Goal: Information Seeking & Learning: Understand process/instructions

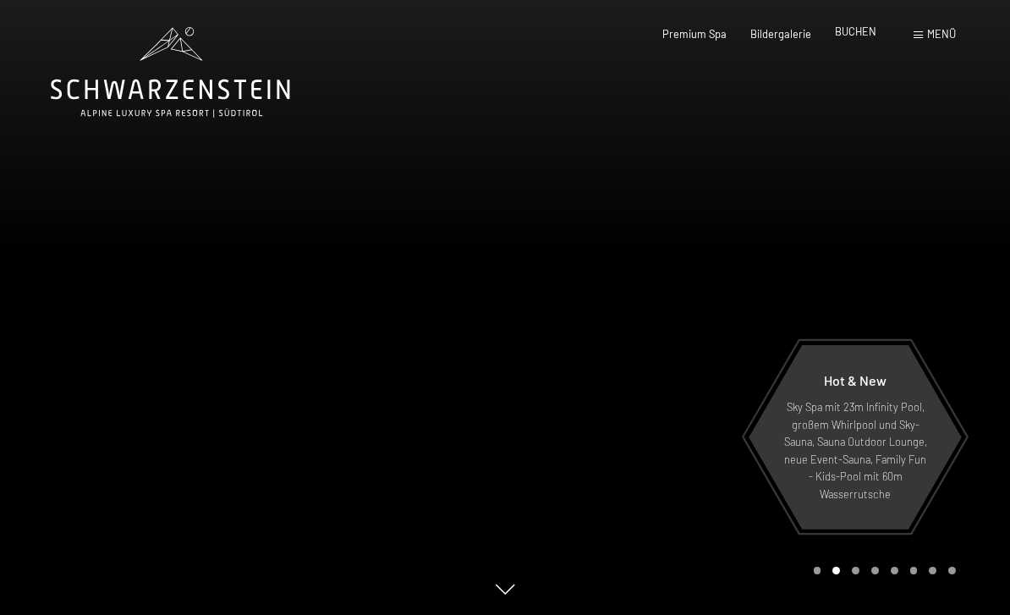
click at [865, 35] on span "BUCHEN" at bounding box center [855, 32] width 41 height 14
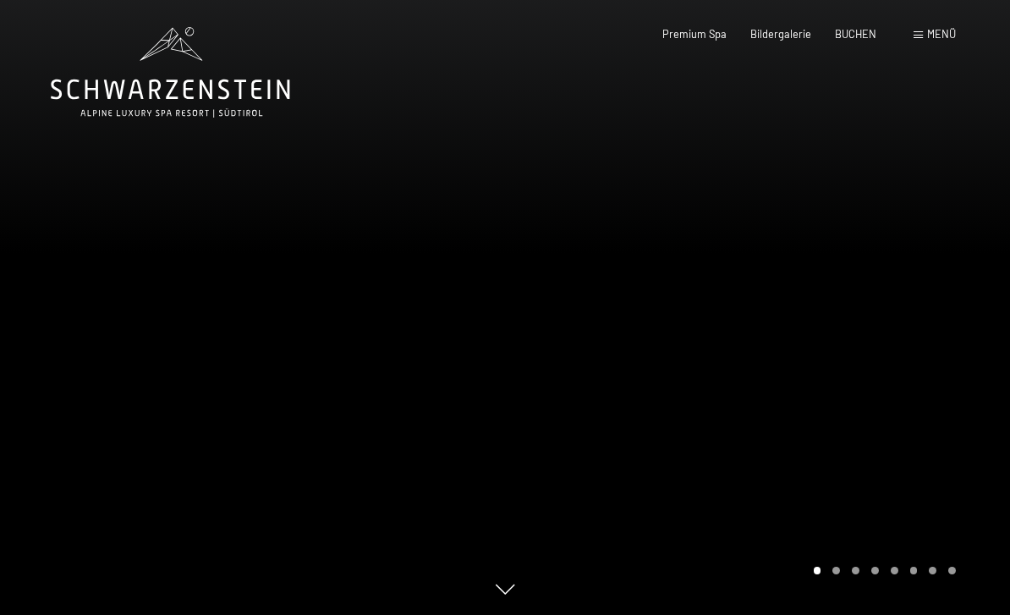
click at [939, 41] on div "Menü" at bounding box center [935, 34] width 42 height 15
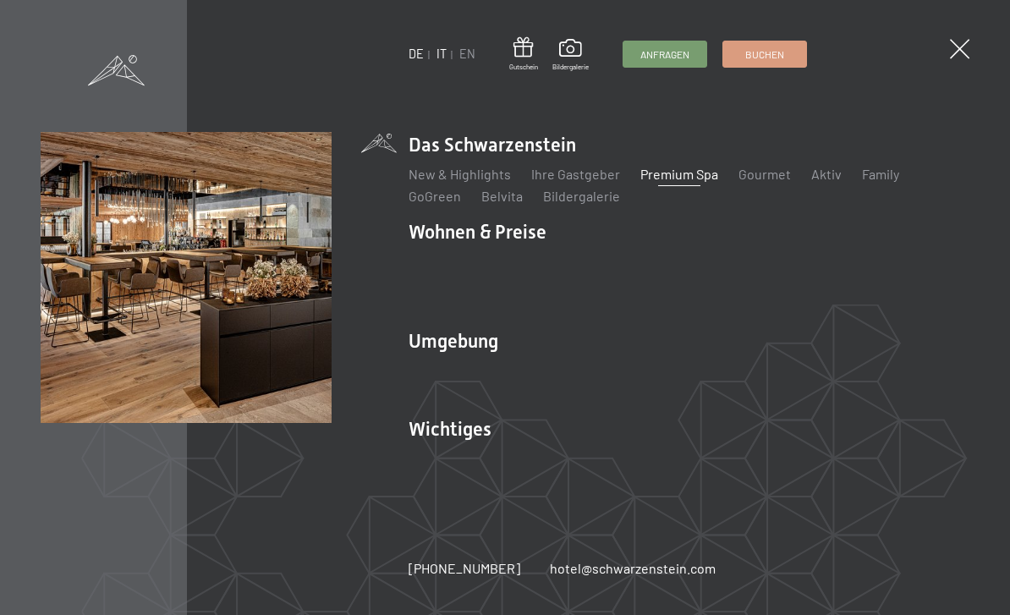
click at [445, 49] on link "IT" at bounding box center [442, 54] width 10 height 14
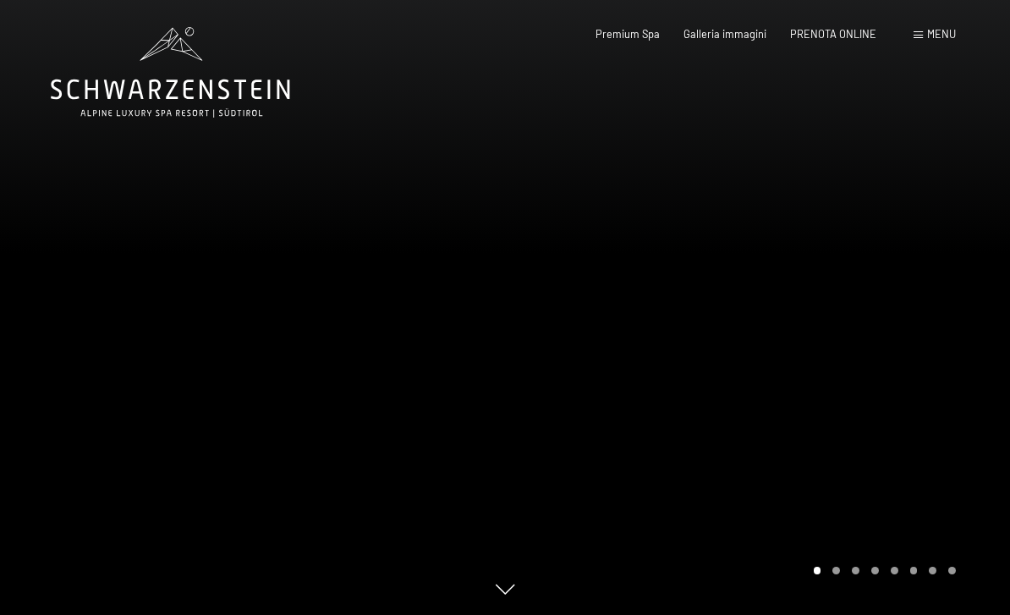
click at [951, 34] on span "Menu" at bounding box center [941, 34] width 29 height 14
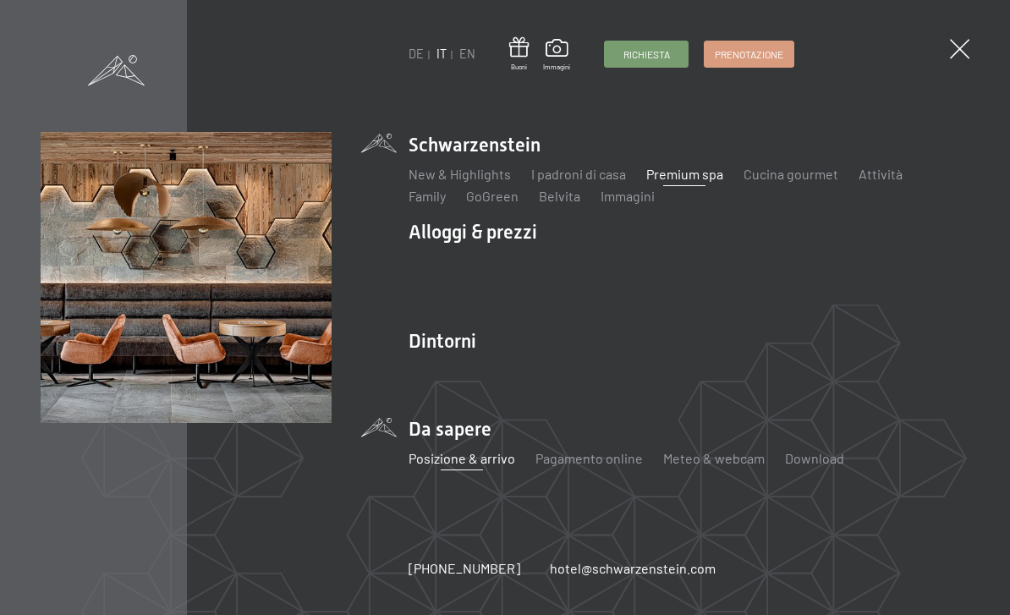
click at [477, 462] on link "Posizione & arrivo" at bounding box center [462, 458] width 107 height 16
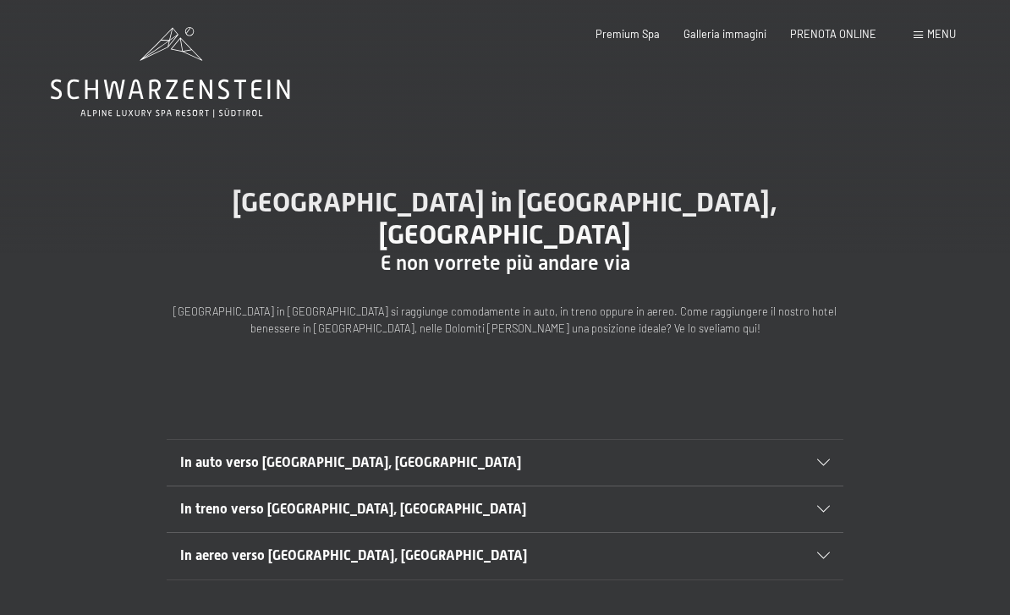
click at [828, 440] on div "In auto verso Lutago, Alto Adige" at bounding box center [505, 463] width 650 height 46
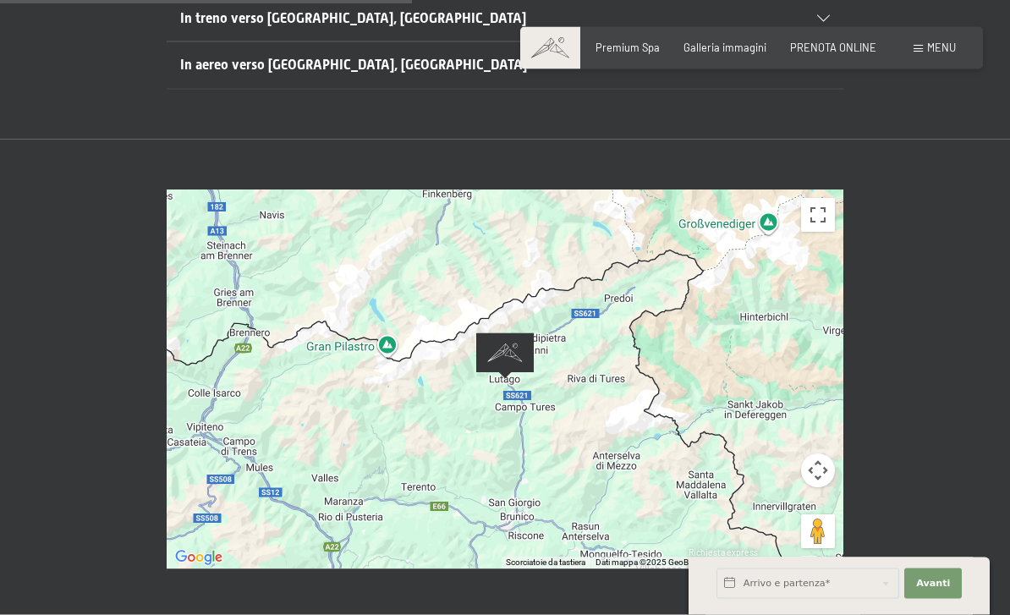
scroll to position [564, 0]
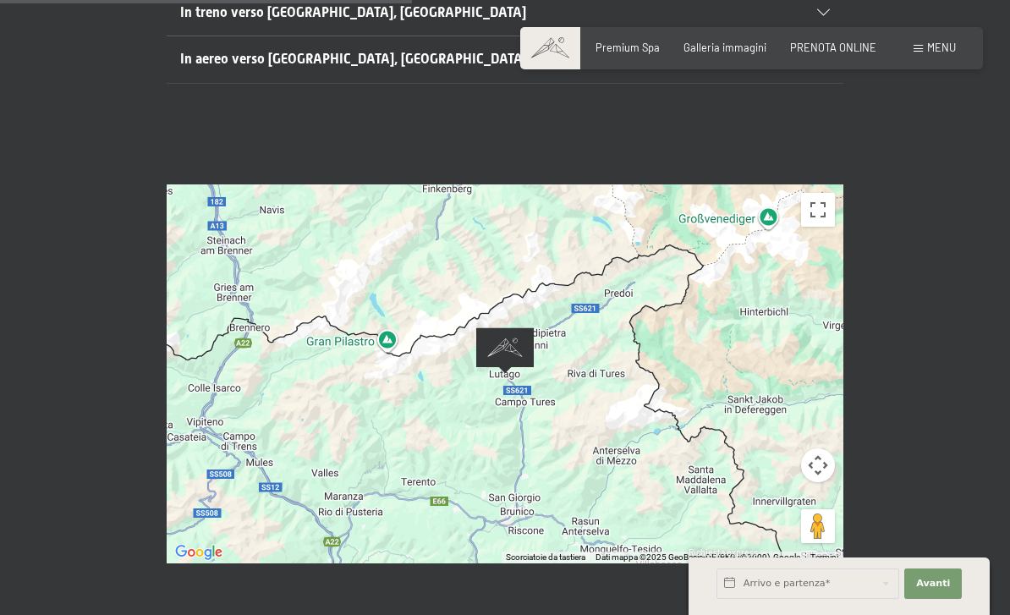
click at [626, 313] on div at bounding box center [505, 373] width 677 height 379
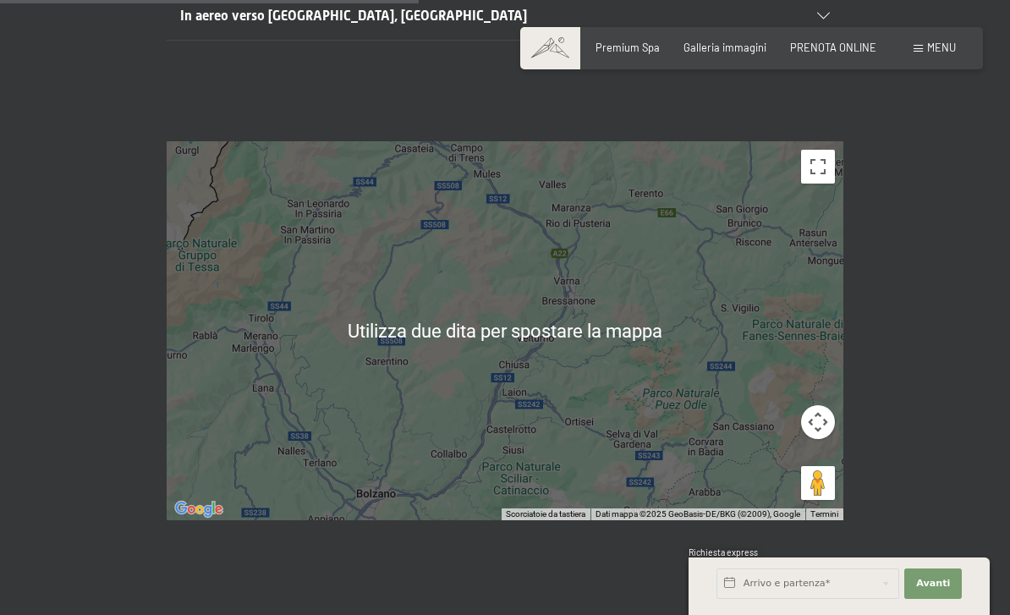
scroll to position [612, 0]
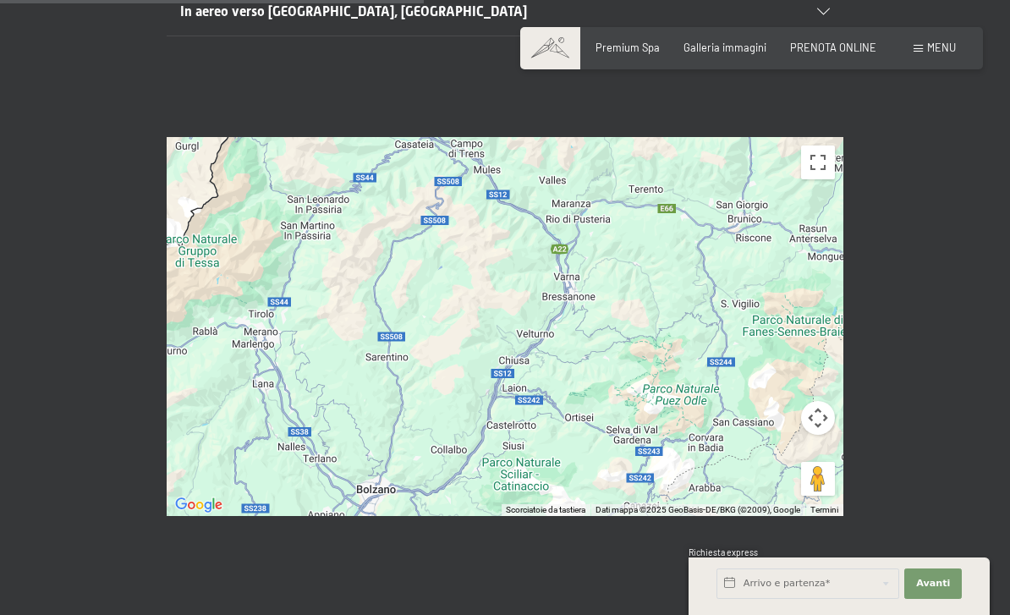
click at [593, 279] on div at bounding box center [505, 326] width 677 height 379
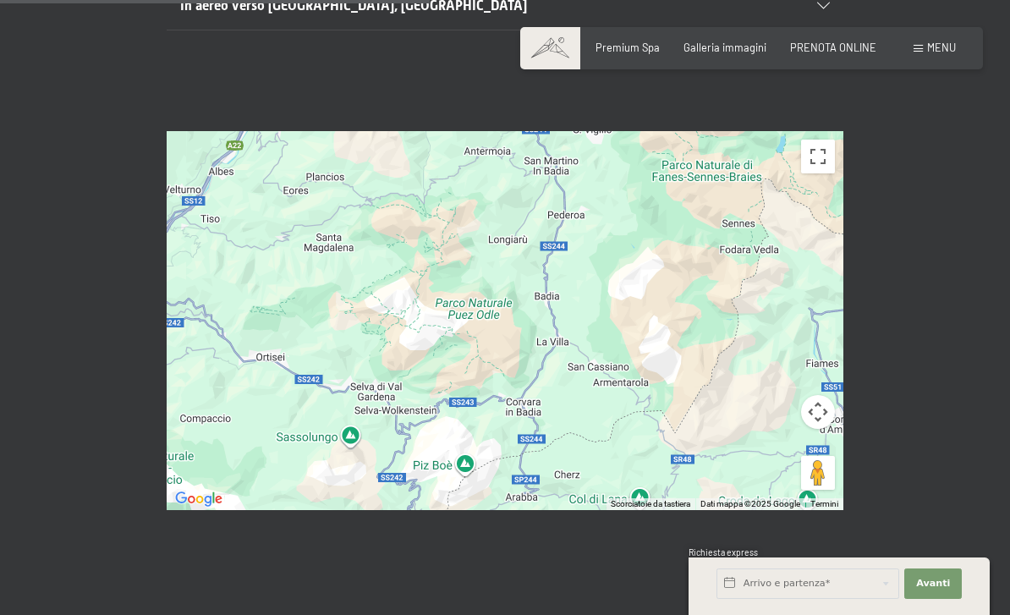
scroll to position [620, 0]
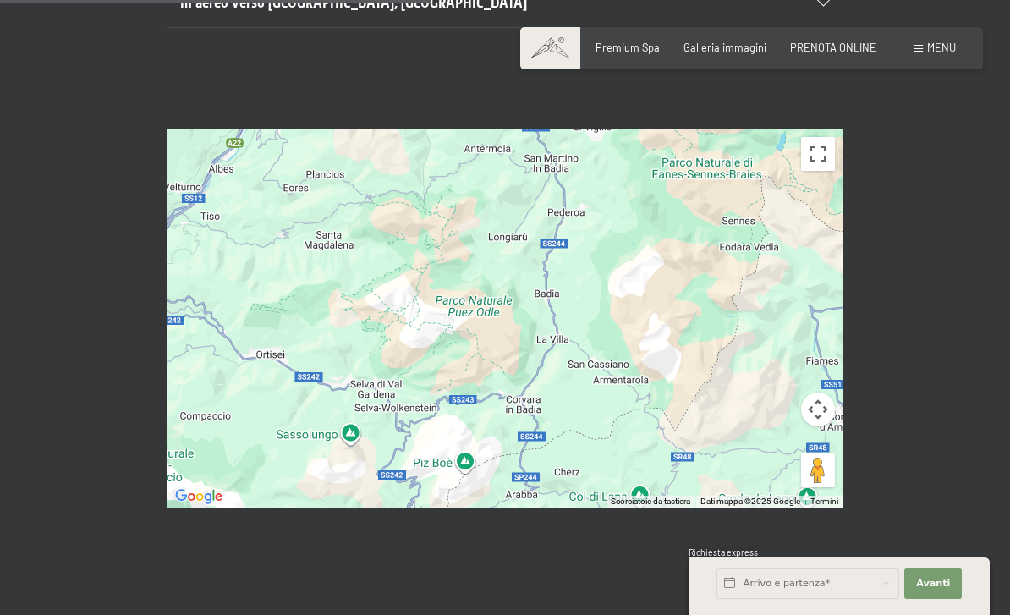
click at [594, 314] on div at bounding box center [505, 318] width 677 height 379
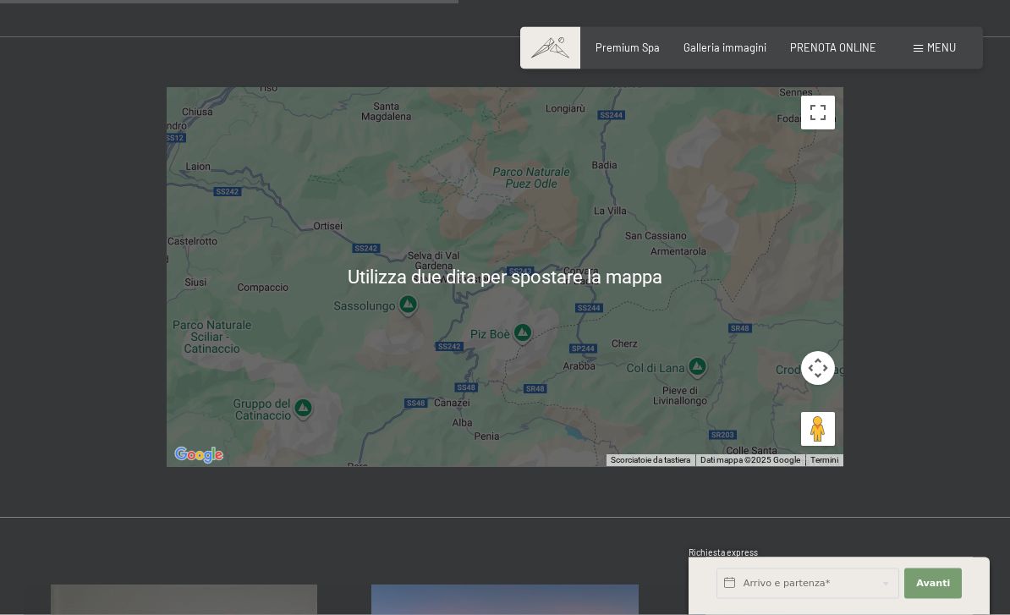
scroll to position [662, 0]
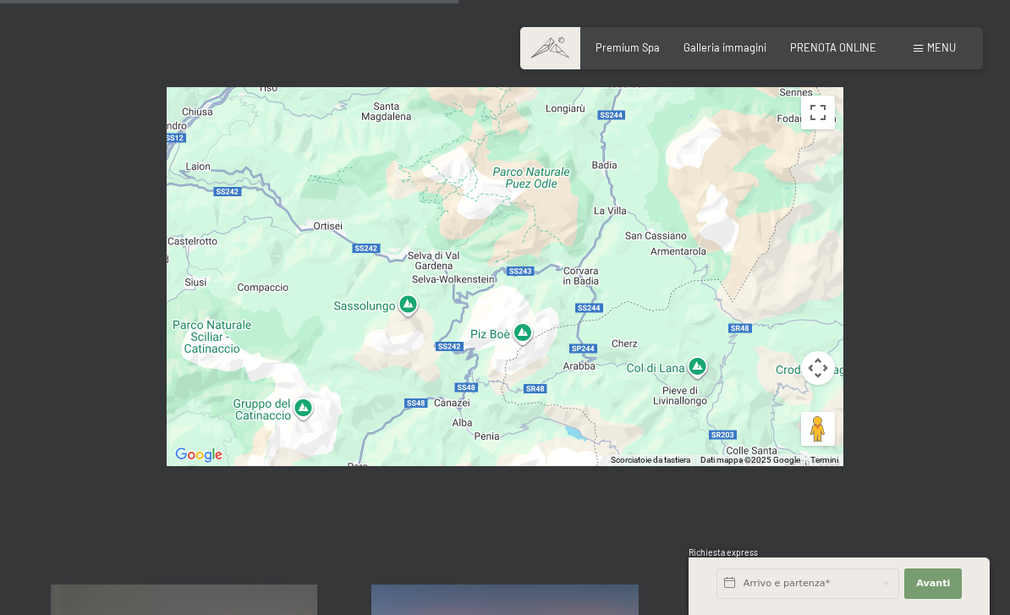
click at [548, 333] on div at bounding box center [505, 276] width 677 height 379
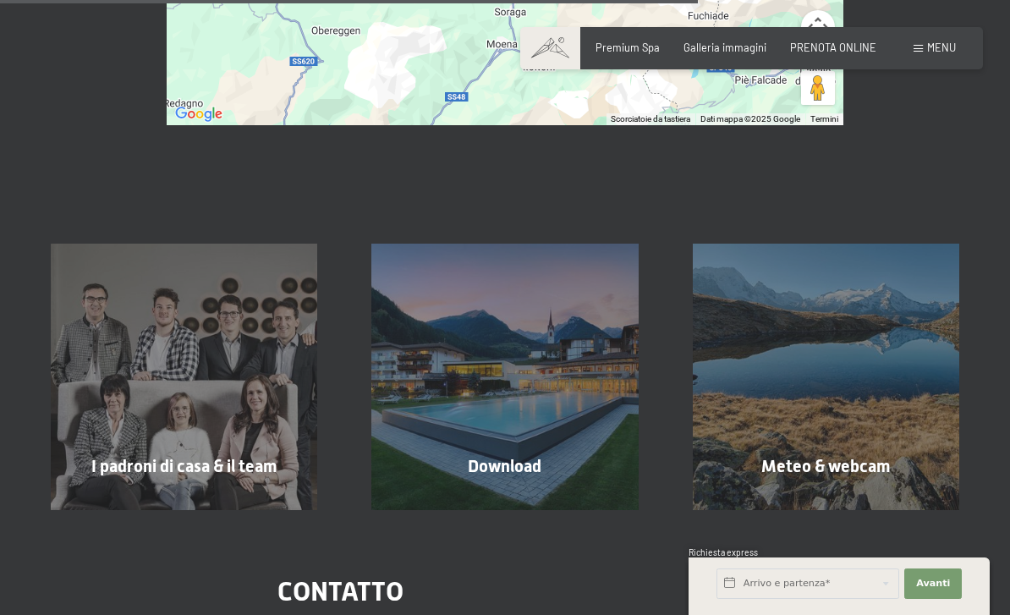
scroll to position [1020, 0]
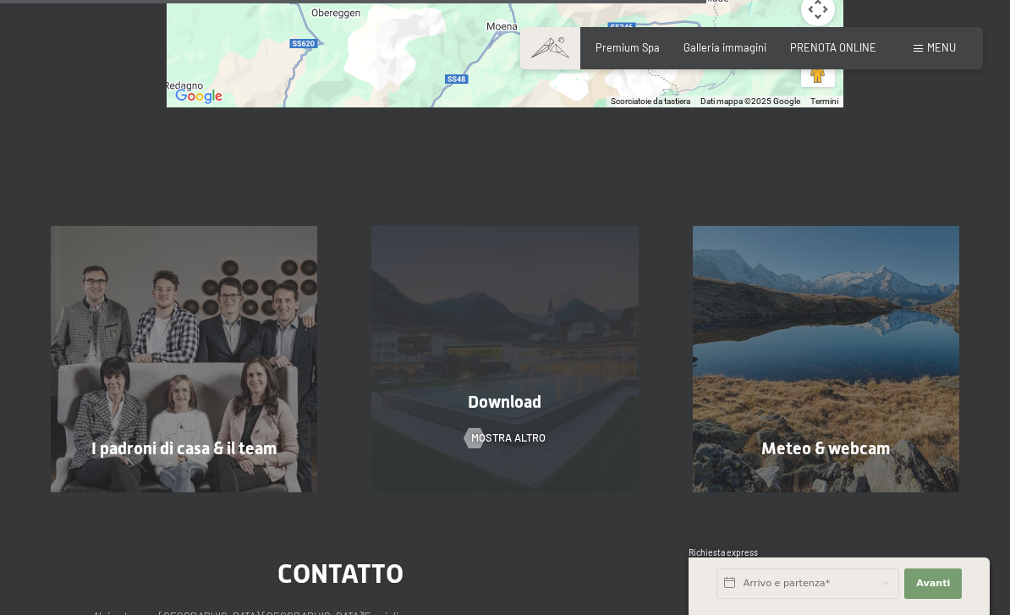
click at [497, 270] on div "Download mostra altro" at bounding box center [504, 359] width 321 height 266
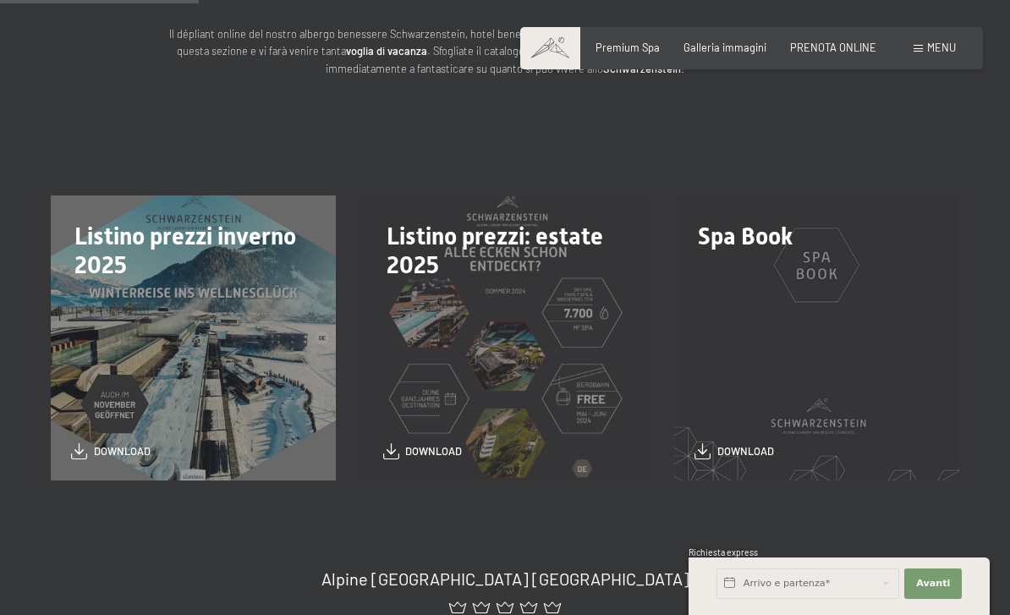
scroll to position [298, 0]
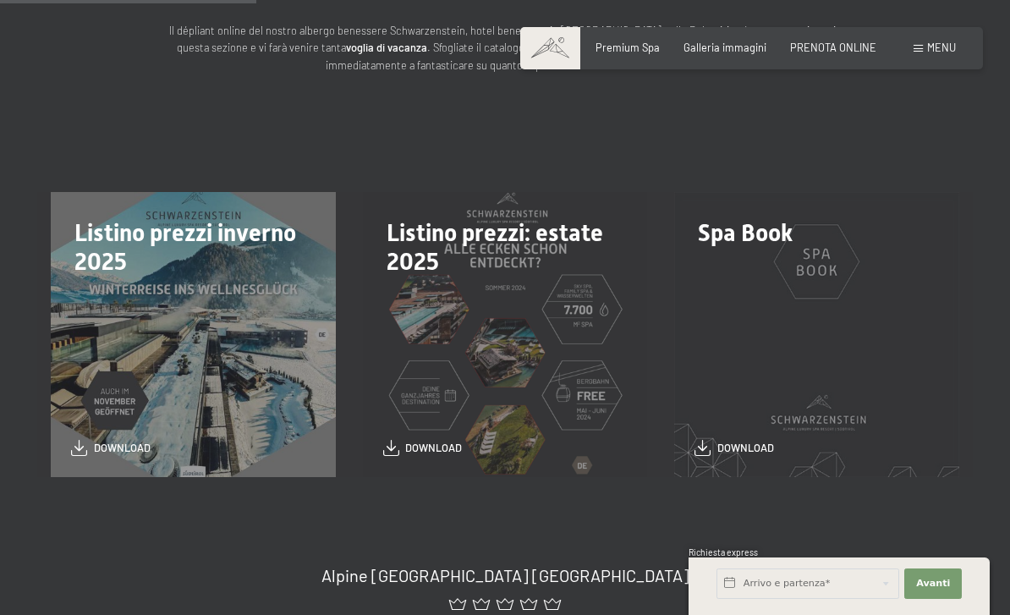
click at [792, 259] on div "Spa Book download" at bounding box center [817, 334] width 312 height 285
click at [815, 248] on div "Spa Book download" at bounding box center [817, 334] width 312 height 285
click at [788, 239] on span "Spa Book" at bounding box center [745, 233] width 95 height 28
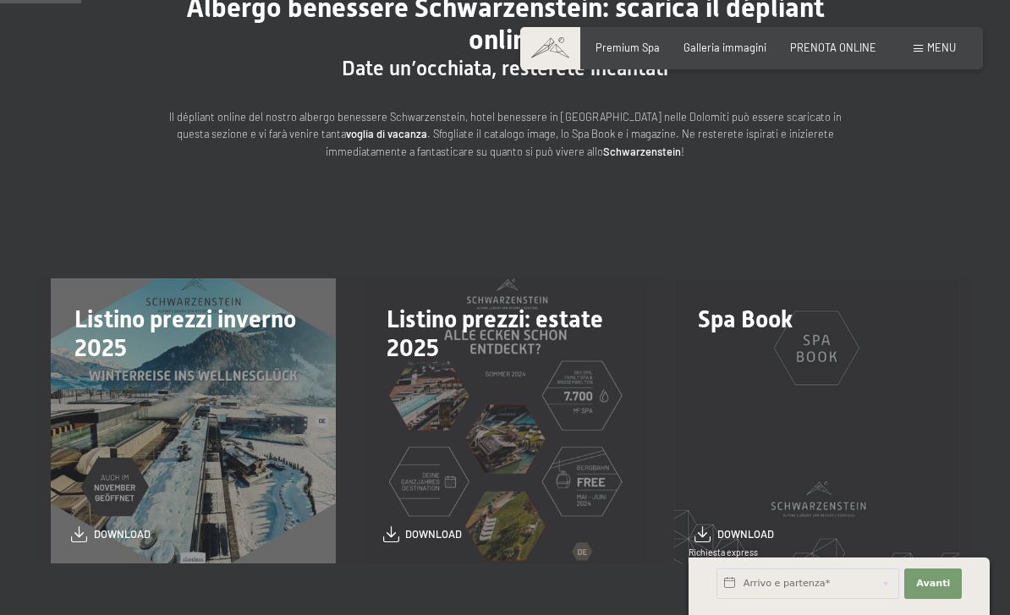
scroll to position [0, 0]
